Goal: Task Accomplishment & Management: Manage account settings

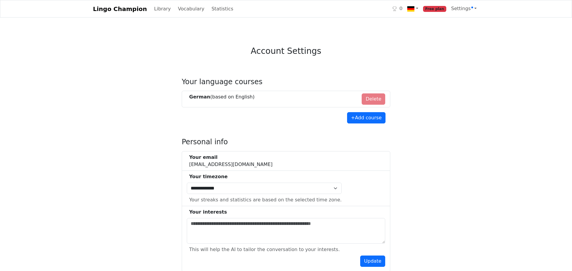
select select "**********"
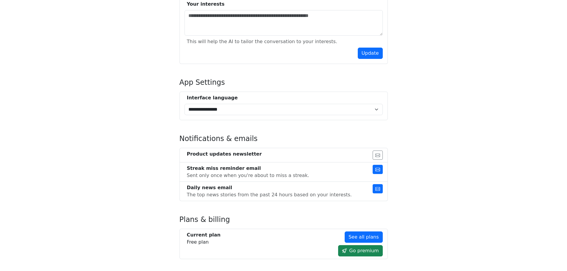
scroll to position [208, 0]
click at [377, 187] on button "button" at bounding box center [378, 188] width 10 height 9
click at [378, 171] on icon "button" at bounding box center [377, 169] width 5 height 5
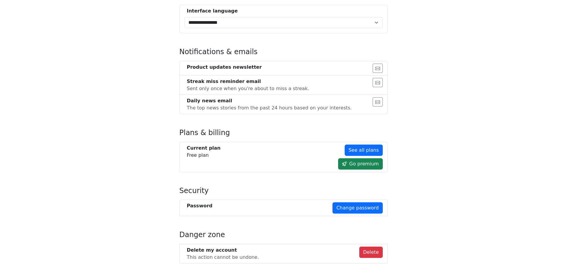
scroll to position [321, 0]
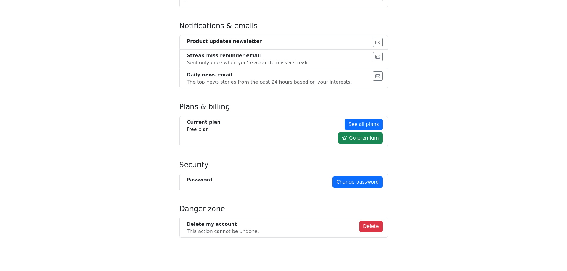
click at [372, 226] on button "Delete" at bounding box center [371, 226] width 24 height 11
